Goal: Information Seeking & Learning: Learn about a topic

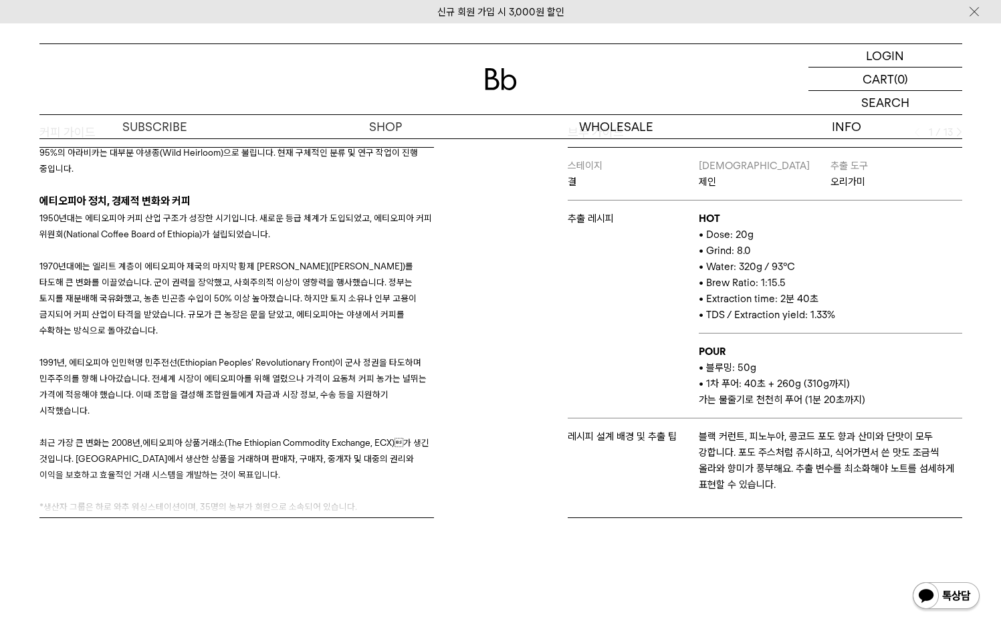
scroll to position [452, 0]
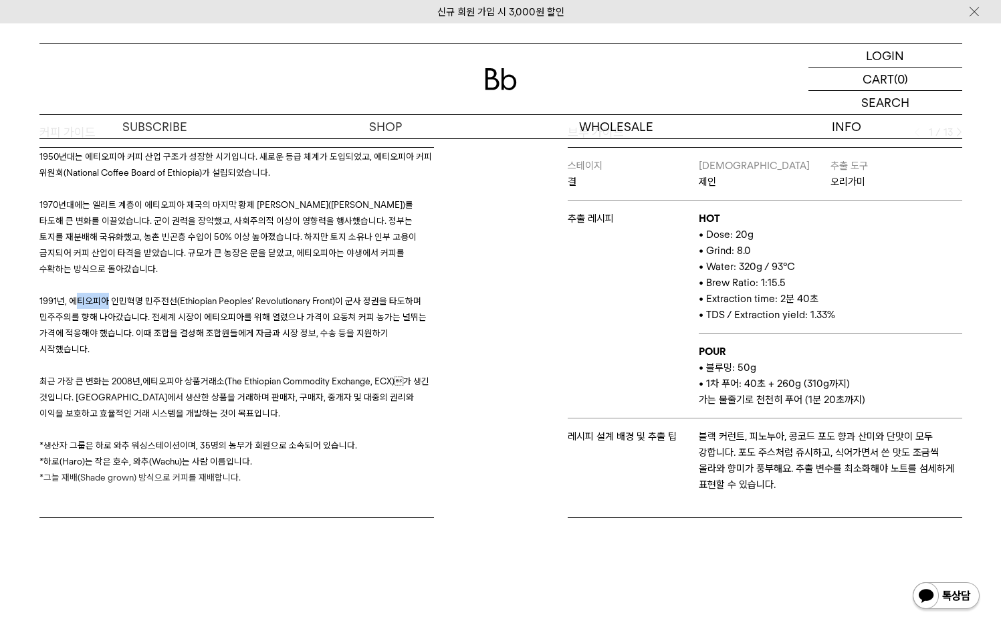
drag, startPoint x: 78, startPoint y: 296, endPoint x: 175, endPoint y: 312, distance: 98.3
click at [143, 306] on p "1991년, 에 티오피아 인민혁명 민주전선(Ethiopian Peoples’ Revolutionary Front)이 군사 정권을 타도하며 민주…" at bounding box center [236, 325] width 394 height 64
click at [178, 312] on span "티오피아 인민혁명 민주전선(Ethiopian Peoples’ Revolutionary Front)이 군사 정권을 타도하며 민주주의를 향해 나아…" at bounding box center [232, 325] width 387 height 59
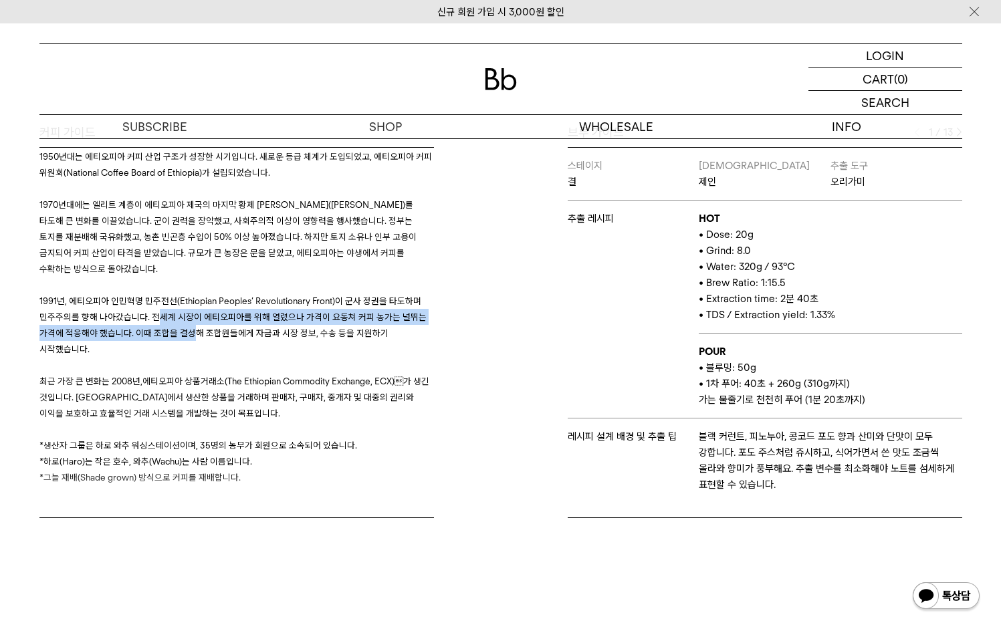
drag, startPoint x: 187, startPoint y: 332, endPoint x: 82, endPoint y: 291, distance: 112.6
click at [108, 299] on span "티오피아 인민혁명 민주전선(Ethiopian Peoples’ Revolutionary Front)이 군사 정권을 타도하며 민주주의를 향해 나아…" at bounding box center [232, 325] width 387 height 59
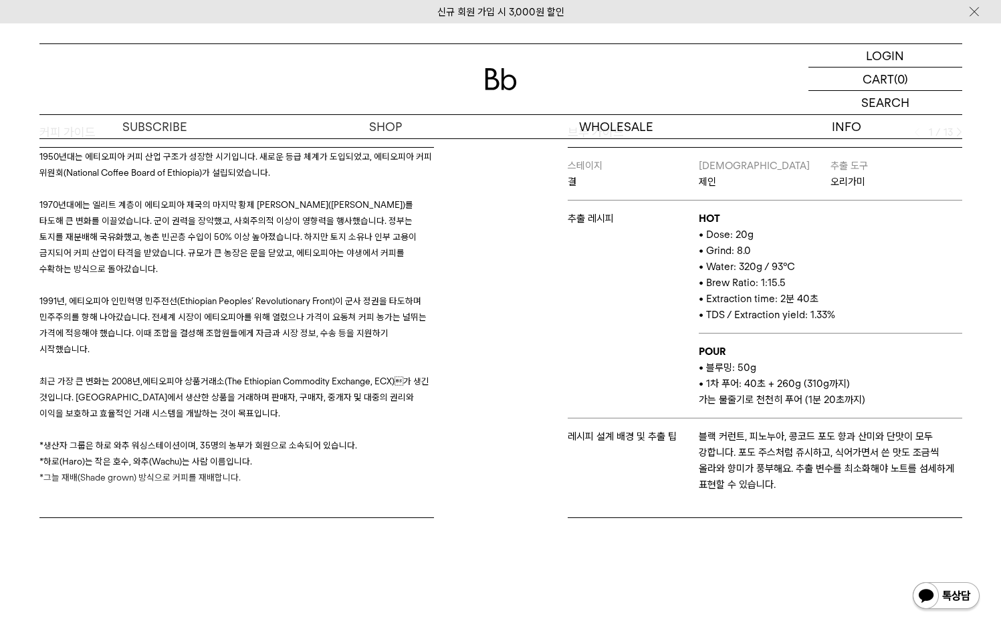
click at [82, 291] on p at bounding box center [236, 285] width 394 height 16
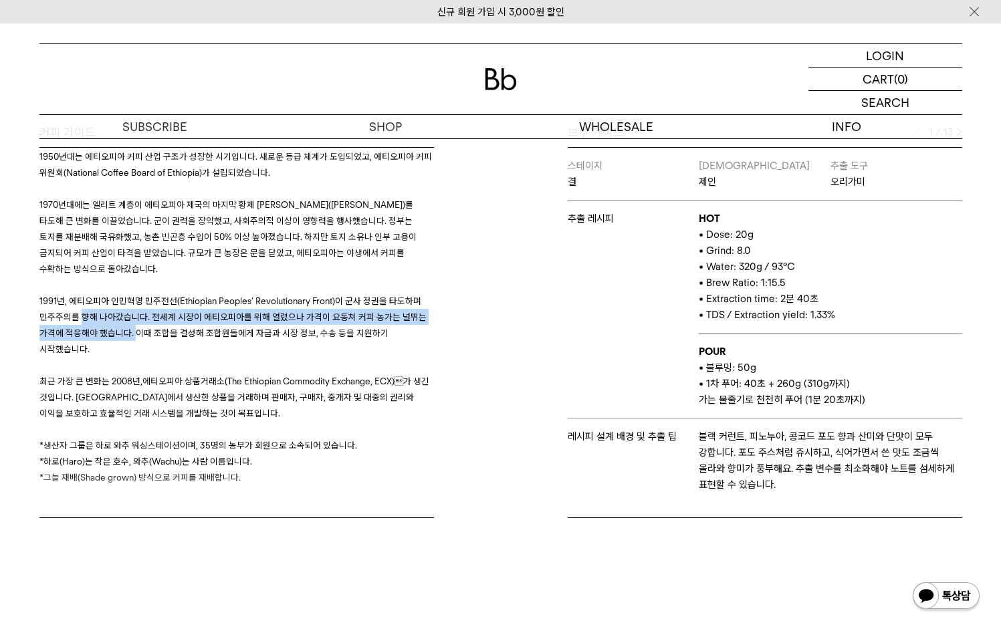
click at [64, 314] on p "1991년, 에 티오피아 인민혁명 민주전선(Ethiopian Peoples’ Revolutionary Front)이 군사 정권을 타도하며 민주…" at bounding box center [236, 325] width 394 height 64
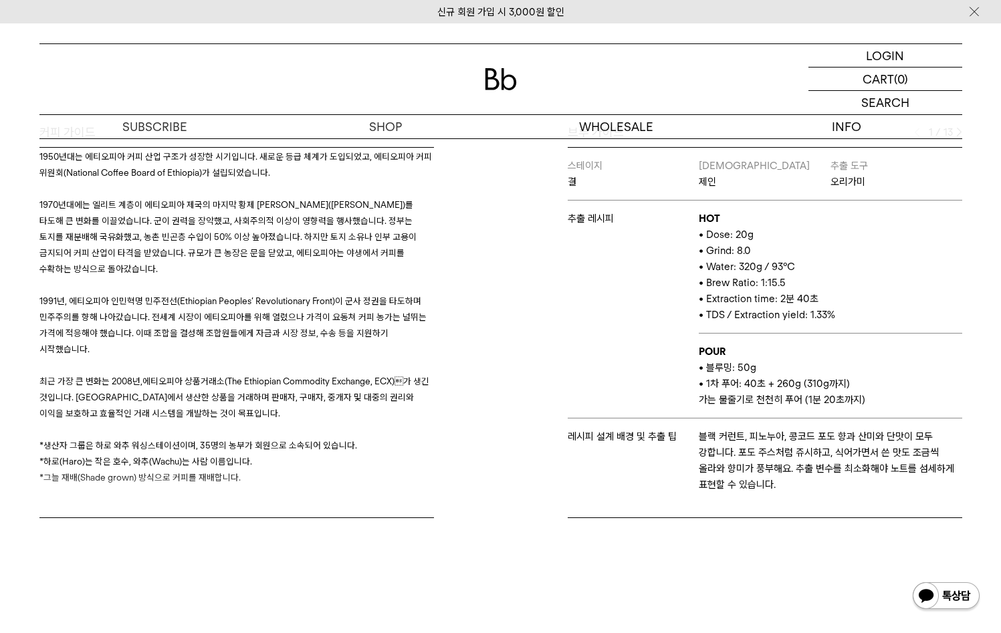
drag, startPoint x: 120, startPoint y: 332, endPoint x: 201, endPoint y: 330, distance: 81.6
click at [129, 334] on span "티오피아 인민혁명 민주전선(Ethiopian Peoples’ Revolutionary Front)이 군사 정권을 타도하며 민주주의를 향해 나아…" at bounding box center [232, 325] width 387 height 59
click at [462, 289] on div "커피 가이드 생산자 인터뷰 Q. 회원들에게 교육이나 재정을 지원하고, 장비를 추가로 제공하나요? A. 우리는 도로를 짓고 학교도 지원합니다. …" at bounding box center [267, 321] width 468 height 394
